Goal: Browse casually: Explore the website without a specific task or goal

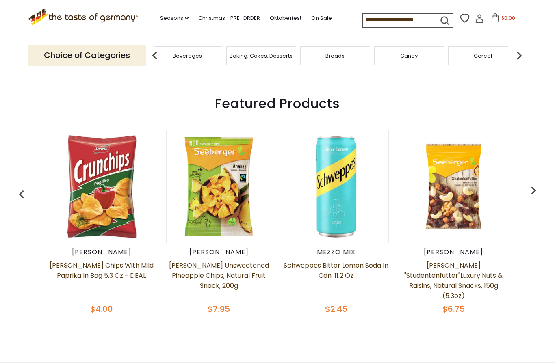
click at [533, 197] on img "button" at bounding box center [534, 191] width 16 height 16
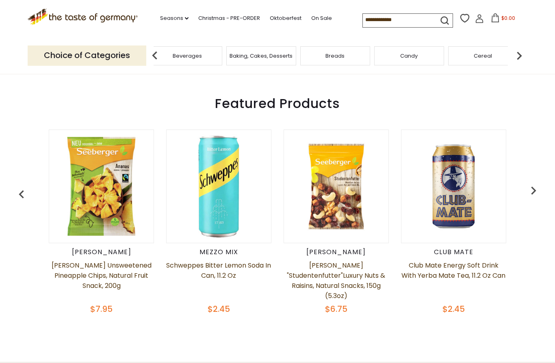
click at [537, 198] on img "button" at bounding box center [534, 191] width 16 height 16
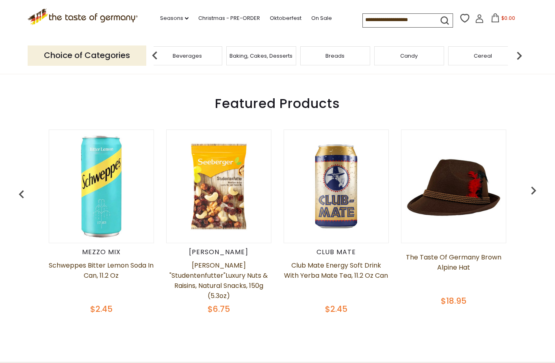
click at [537, 196] on img "button" at bounding box center [534, 191] width 16 height 16
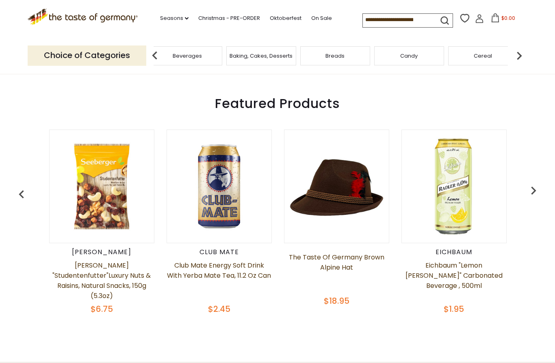
scroll to position [0, 352]
click at [534, 196] on img "button" at bounding box center [534, 191] width 16 height 16
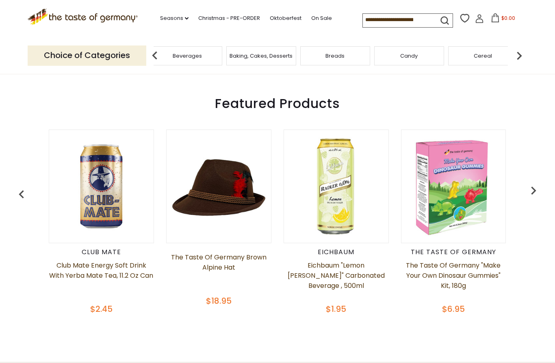
click at [530, 197] on img "button" at bounding box center [534, 191] width 16 height 16
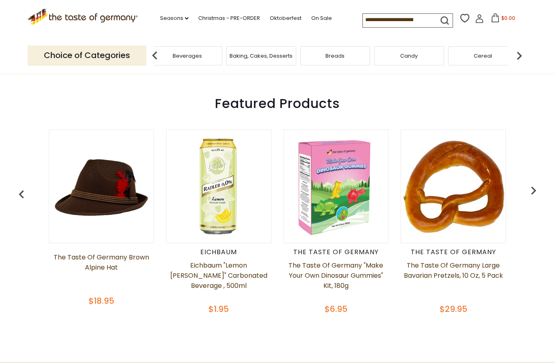
click at [538, 195] on img "button" at bounding box center [534, 191] width 16 height 16
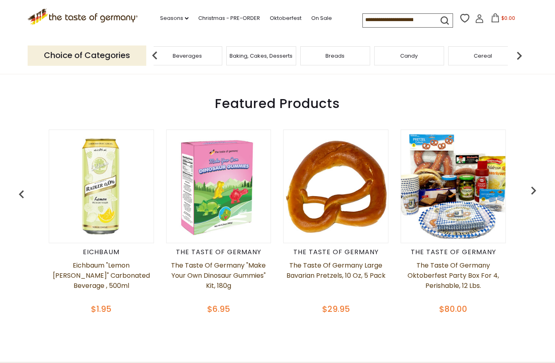
click at [531, 195] on img "button" at bounding box center [534, 191] width 16 height 16
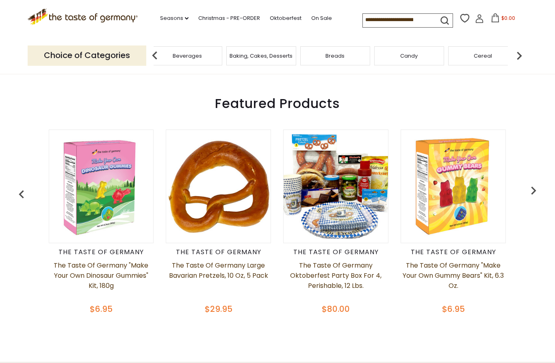
click at [537, 194] on img "button" at bounding box center [534, 191] width 16 height 16
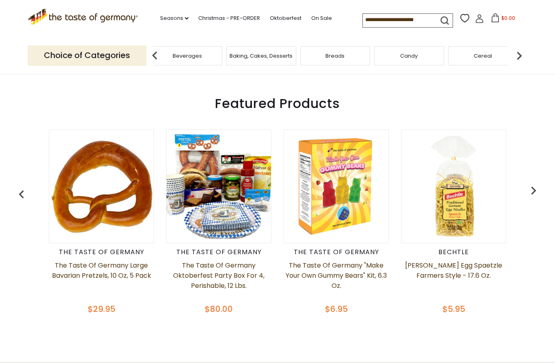
click at [532, 196] on img "button" at bounding box center [534, 191] width 16 height 16
click at [535, 193] on img "button" at bounding box center [534, 191] width 16 height 16
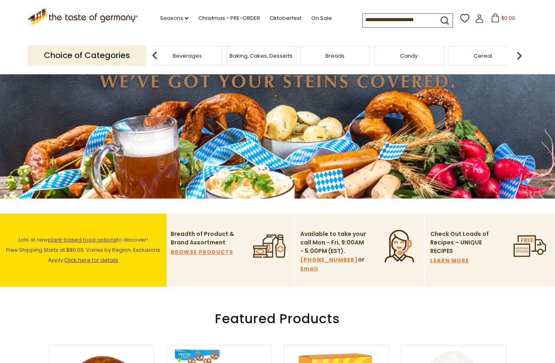
scroll to position [0, 0]
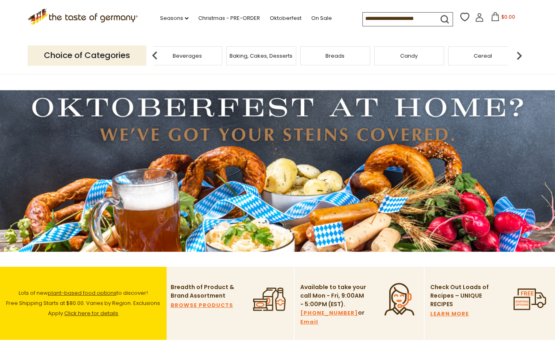
click at [160, 21] on link "Seasons dropdown_arrow" at bounding box center [174, 18] width 28 height 9
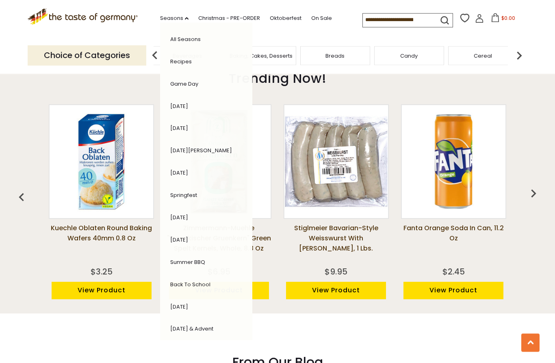
scroll to position [570, 0]
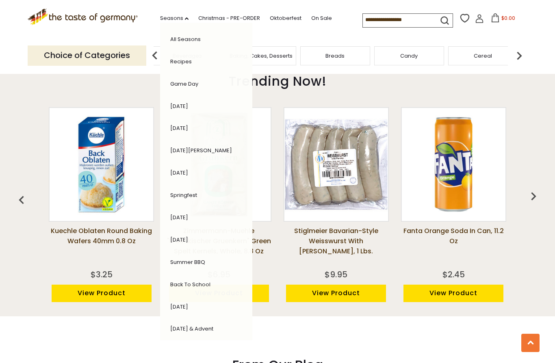
click at [377, 160] on img at bounding box center [337, 165] width 104 height 104
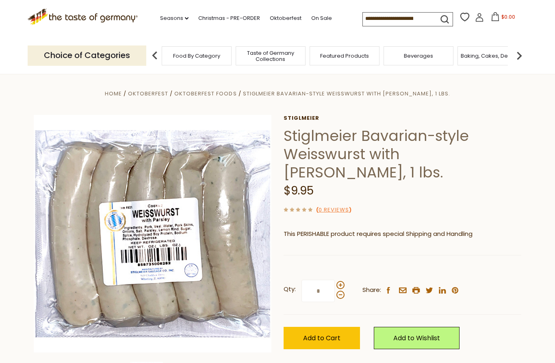
click at [518, 61] on img at bounding box center [519, 56] width 16 height 16
click at [274, 58] on div "Cookies" at bounding box center [237, 55] width 74 height 19
click at [520, 60] on img at bounding box center [519, 56] width 16 height 16
click at [522, 59] on img at bounding box center [519, 56] width 16 height 16
click at [518, 61] on img at bounding box center [519, 56] width 16 height 16
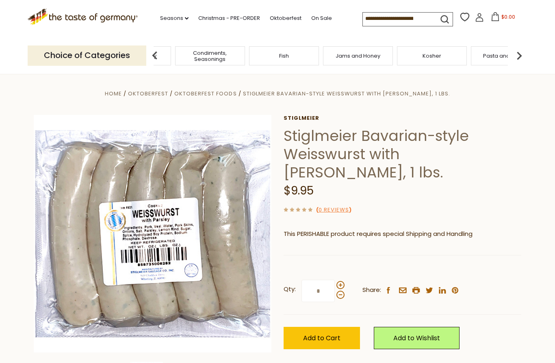
click at [523, 58] on img at bounding box center [519, 56] width 16 height 16
click at [525, 59] on img at bounding box center [519, 56] width 16 height 16
click at [519, 58] on img at bounding box center [519, 56] width 16 height 16
click at [519, 57] on img at bounding box center [519, 56] width 16 height 16
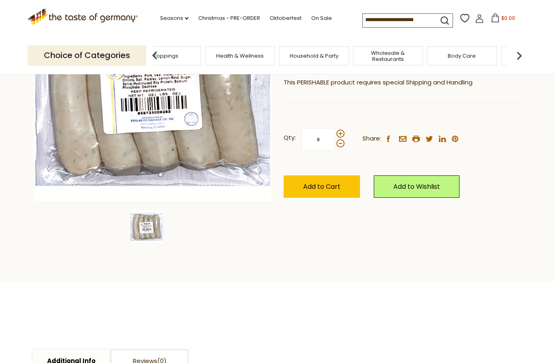
scroll to position [145, 0]
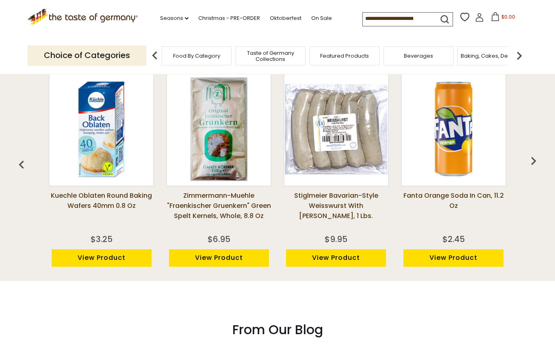
click at [539, 167] on img "button" at bounding box center [534, 161] width 16 height 16
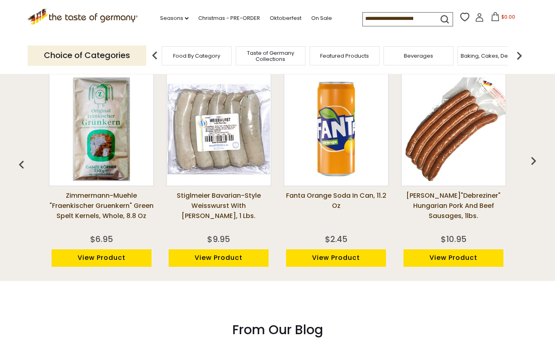
click at [533, 167] on img "button" at bounding box center [534, 161] width 16 height 16
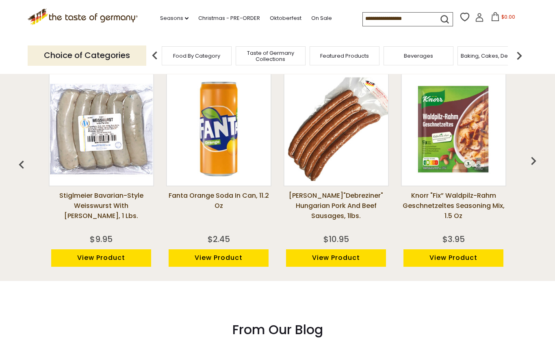
click at [532, 166] on img "button" at bounding box center [534, 161] width 16 height 16
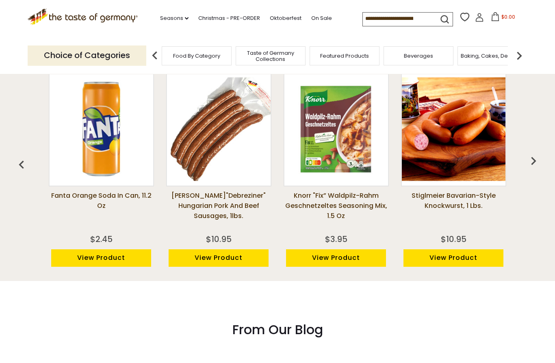
click at [534, 167] on img "button" at bounding box center [534, 161] width 16 height 16
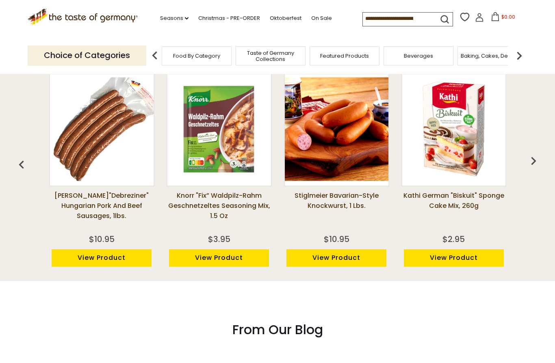
scroll to position [0, 470]
click at [528, 166] on img "button" at bounding box center [534, 161] width 16 height 16
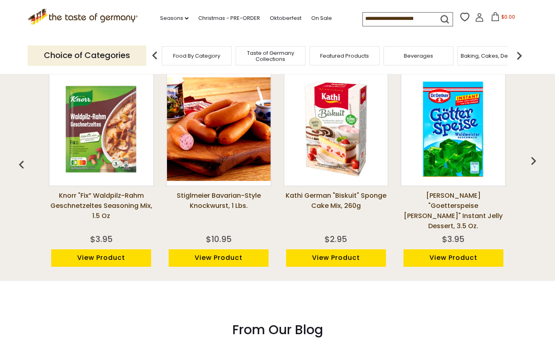
click at [532, 168] on img "button" at bounding box center [534, 161] width 16 height 16
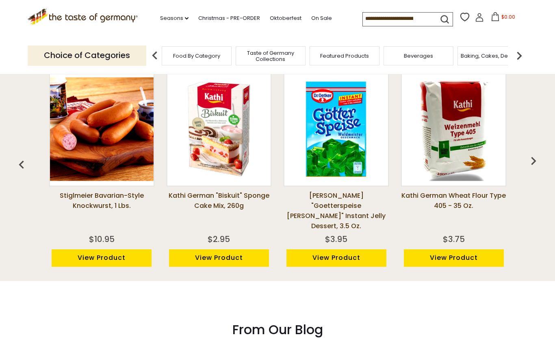
scroll to position [0, 705]
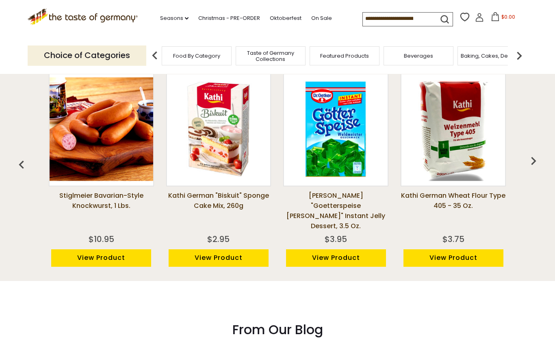
click at [528, 168] on img "button" at bounding box center [534, 161] width 16 height 16
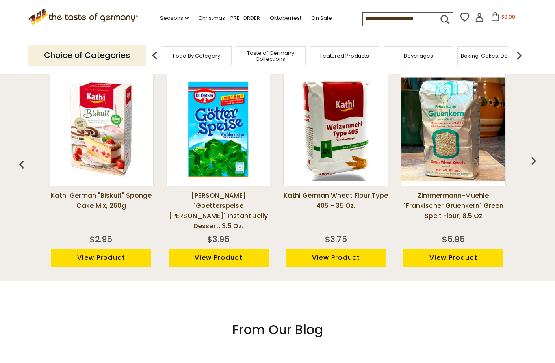
click at [530, 168] on img "button" at bounding box center [534, 161] width 16 height 16
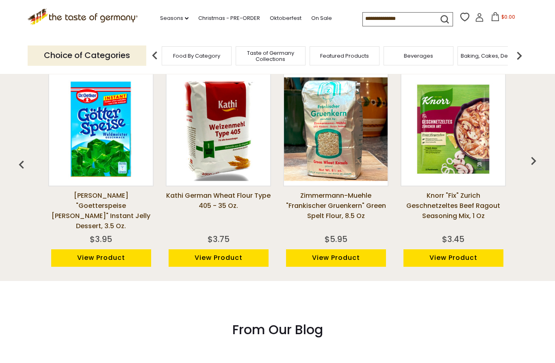
click at [531, 168] on img "button" at bounding box center [534, 161] width 16 height 16
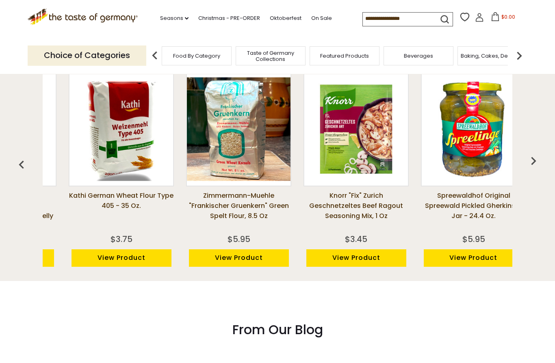
scroll to position [0, 1057]
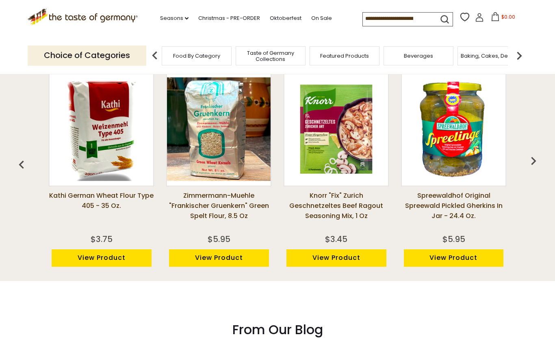
click at [535, 167] on img "button" at bounding box center [534, 161] width 16 height 16
click at [532, 168] on img "button" at bounding box center [534, 161] width 16 height 16
click at [530, 168] on img "button" at bounding box center [534, 161] width 16 height 16
click at [536, 169] on img "button" at bounding box center [534, 161] width 16 height 16
click at [537, 166] on img "button" at bounding box center [534, 161] width 16 height 16
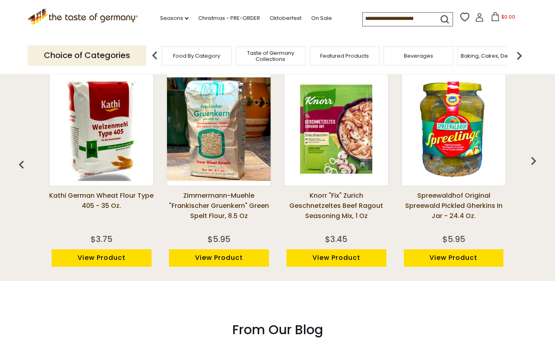
click at [531, 165] on img "button" at bounding box center [534, 161] width 16 height 16
click at [533, 164] on img "button" at bounding box center [534, 161] width 16 height 16
click at [528, 168] on img "button" at bounding box center [534, 161] width 16 height 16
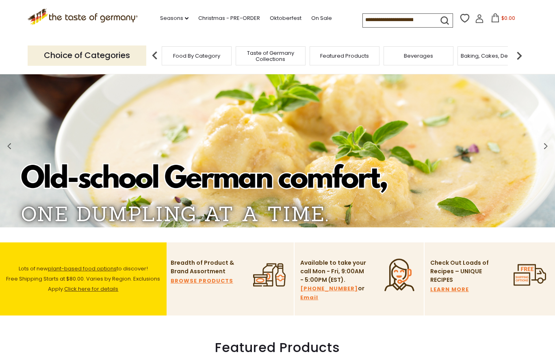
scroll to position [0, 0]
